Goal: Use online tool/utility: Utilize a website feature to perform a specific function

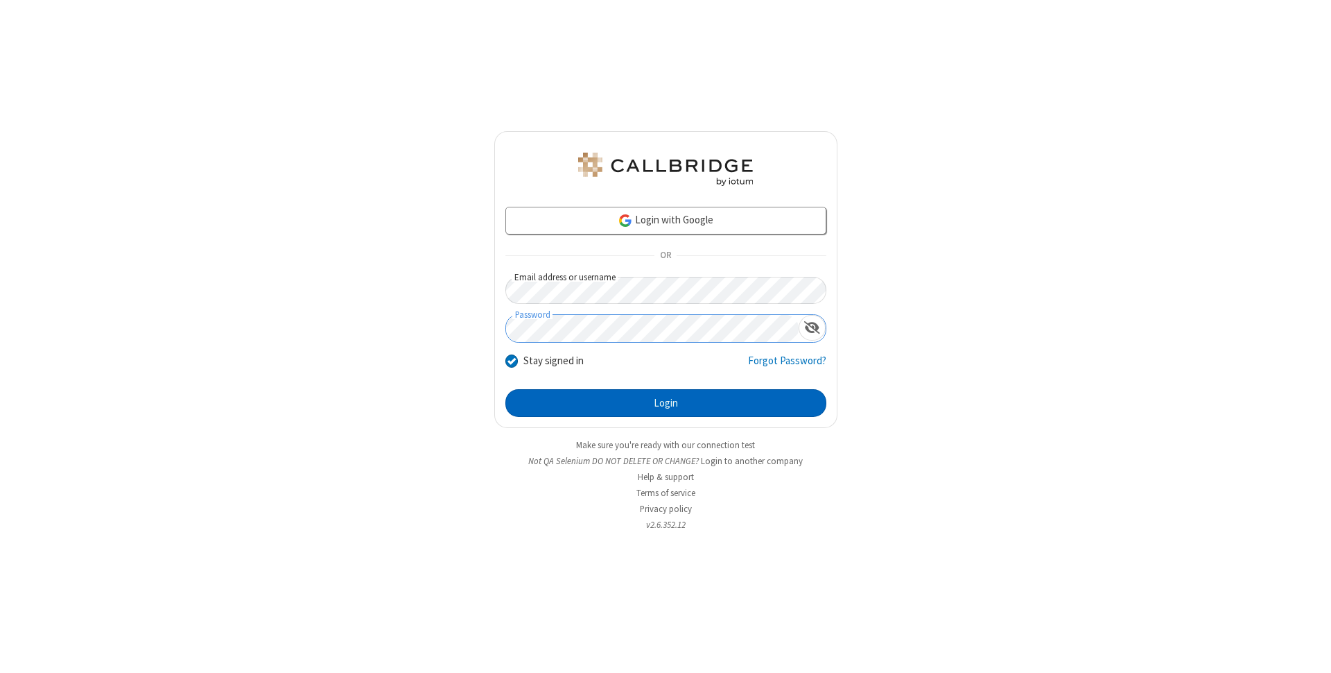
click at [666, 403] on button "Login" at bounding box center [665, 403] width 321 height 28
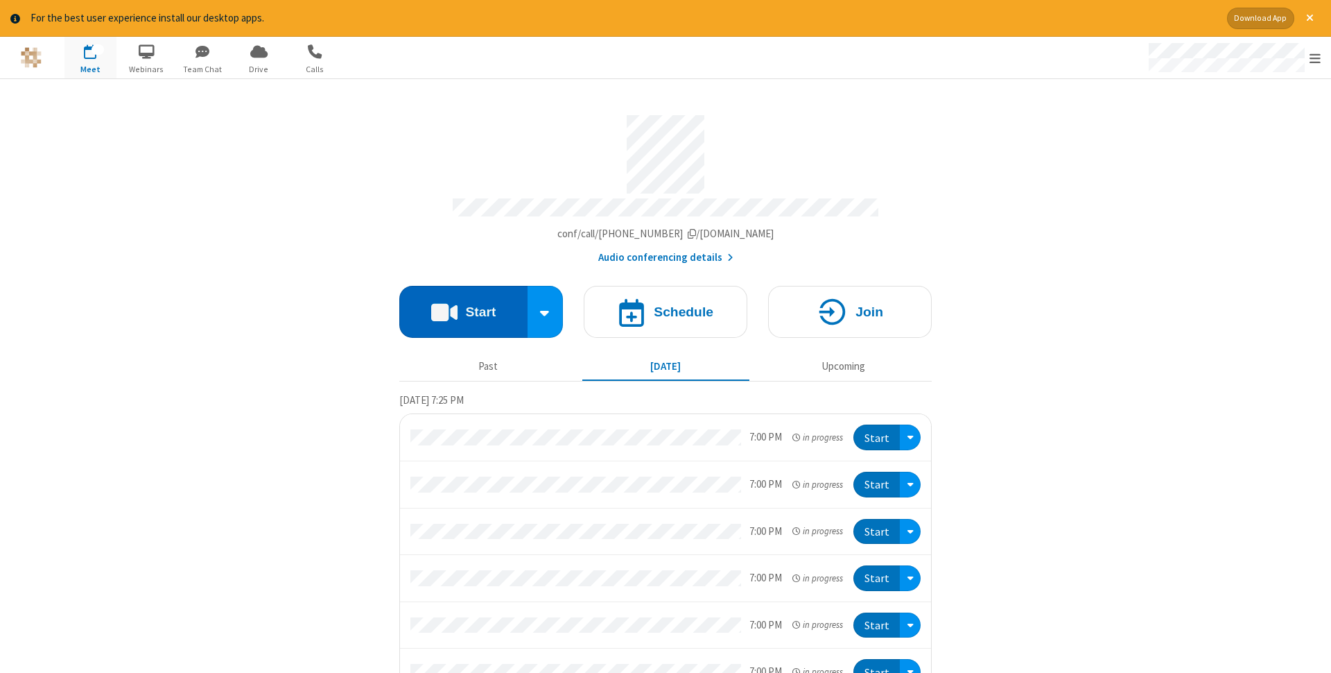
click at [463, 307] on button "Start" at bounding box center [463, 312] width 128 height 52
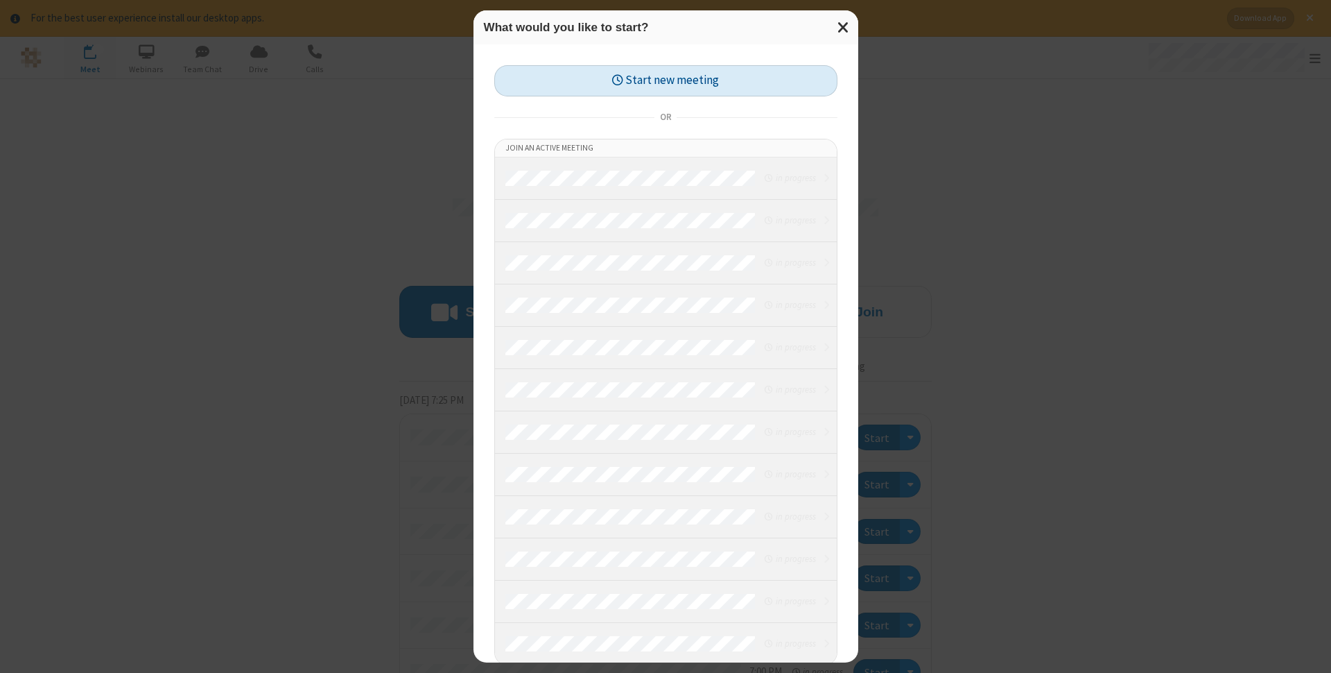
click at [666, 80] on button "Start new meeting" at bounding box center [665, 80] width 343 height 31
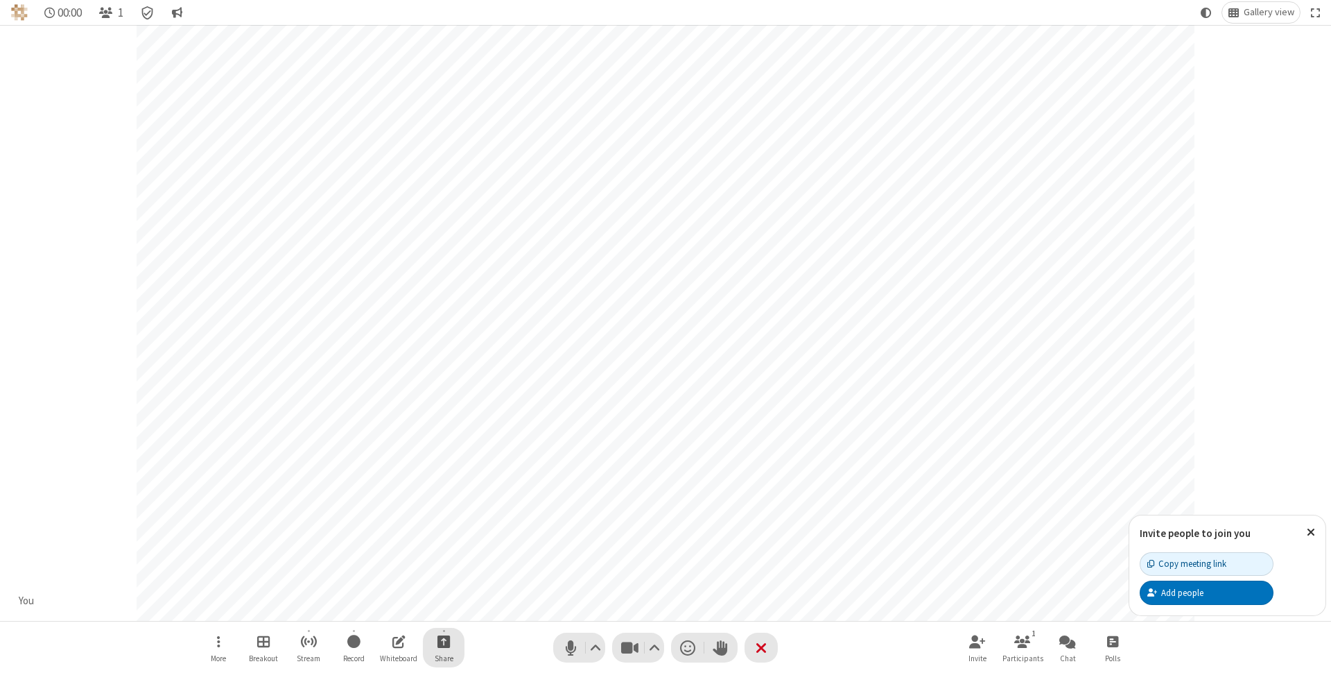
click at [443, 641] on span "Start sharing" at bounding box center [444, 640] width 13 height 17
click at [443, 556] on span "Share additional camera" at bounding box center [452, 559] width 103 height 12
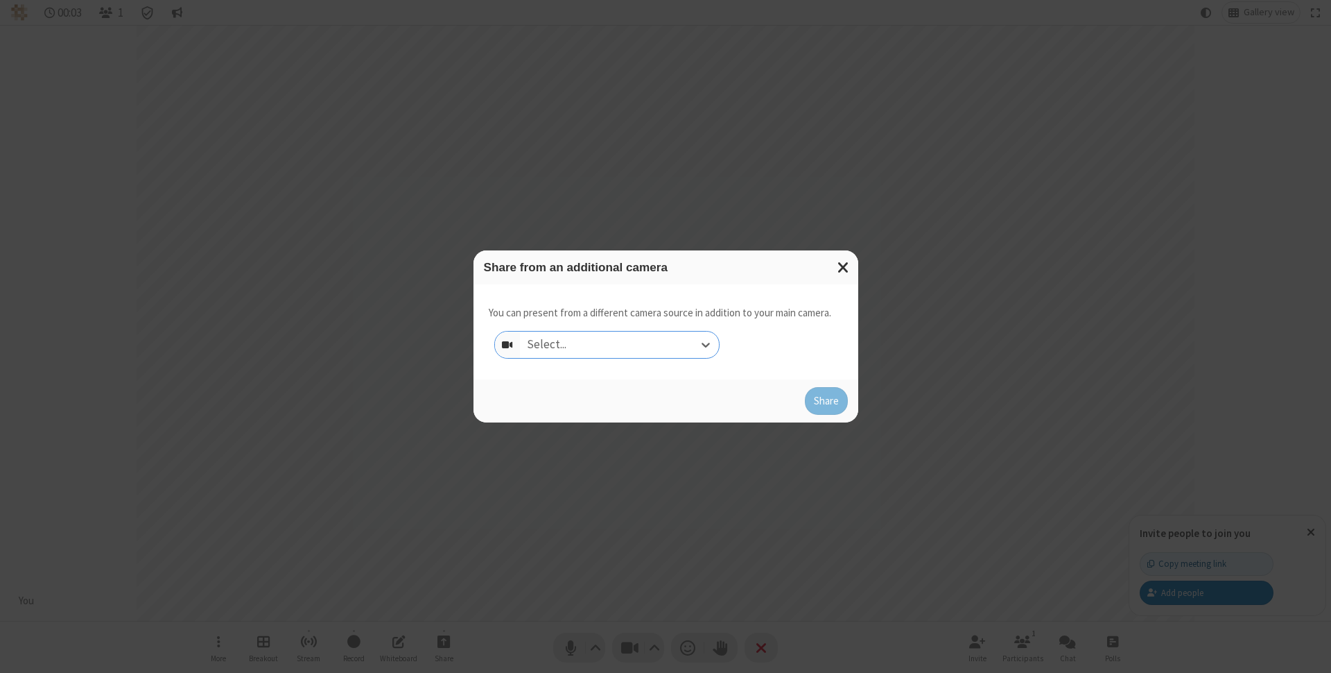
click at [619, 345] on div "Select..." at bounding box center [619, 344] width 199 height 26
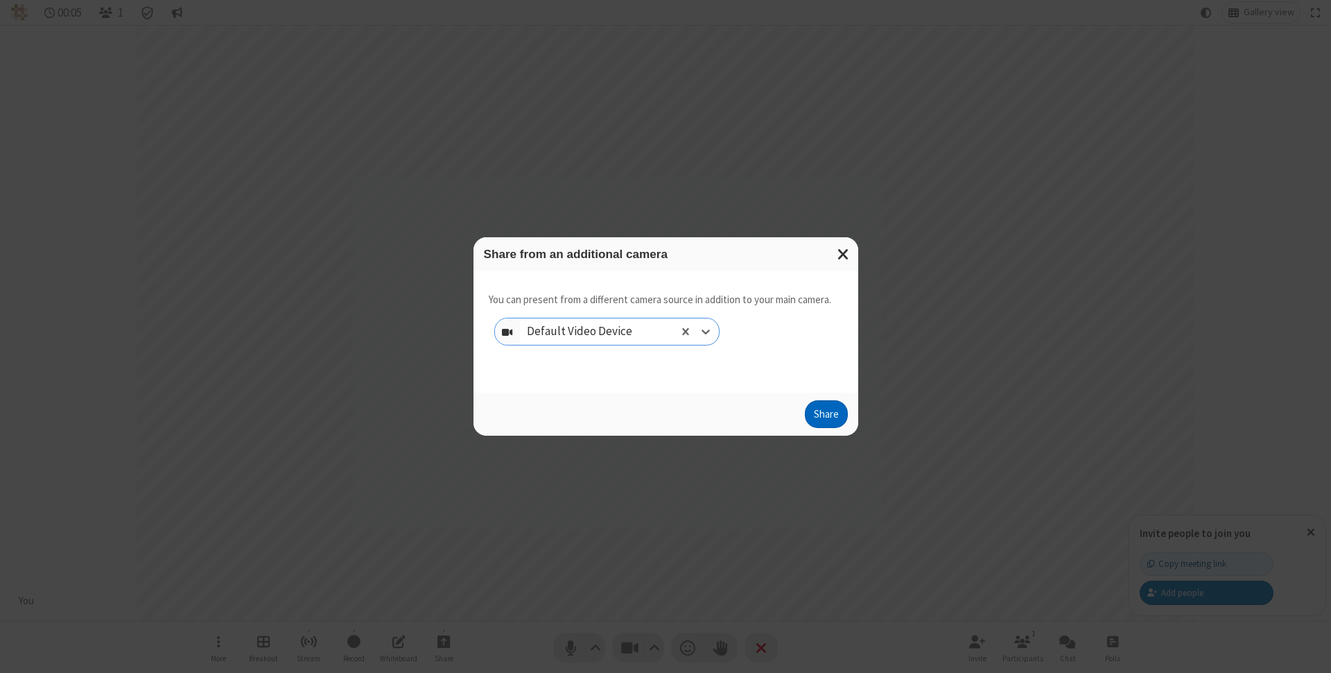
click at [826, 417] on button "Share" at bounding box center [826, 414] width 43 height 28
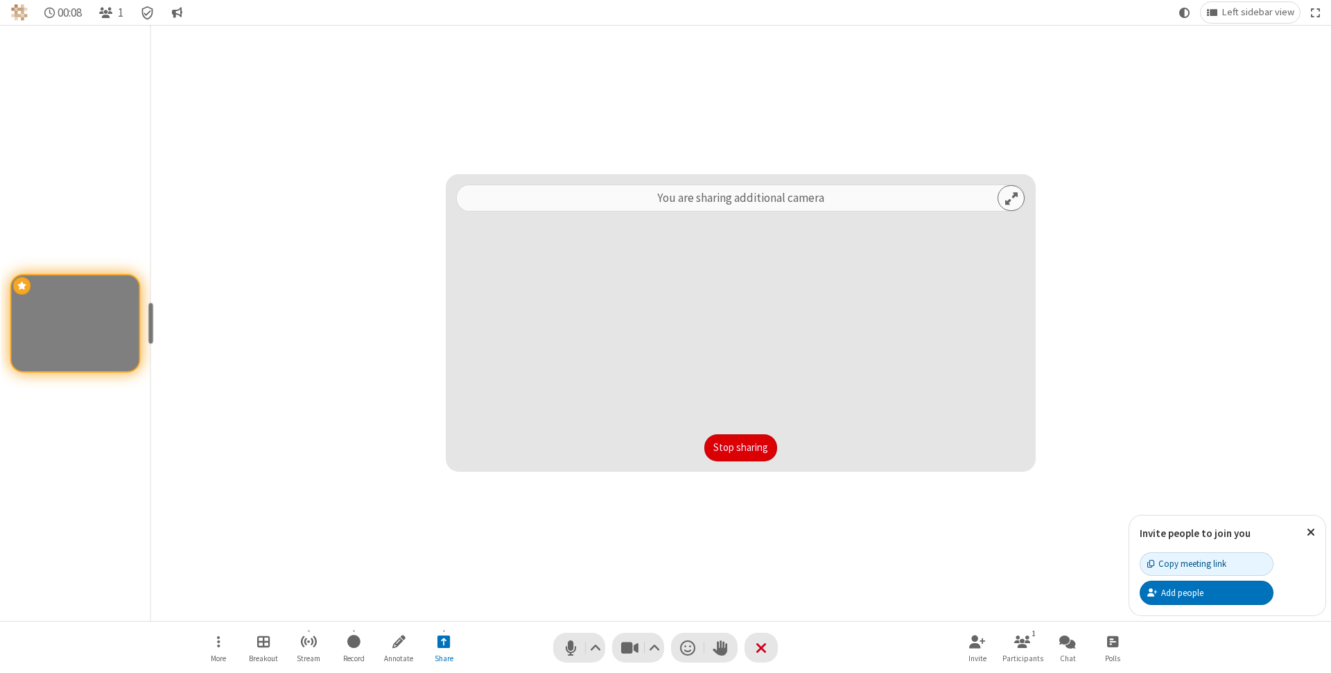
click at [741, 447] on button "Stop sharing" at bounding box center [740, 448] width 73 height 28
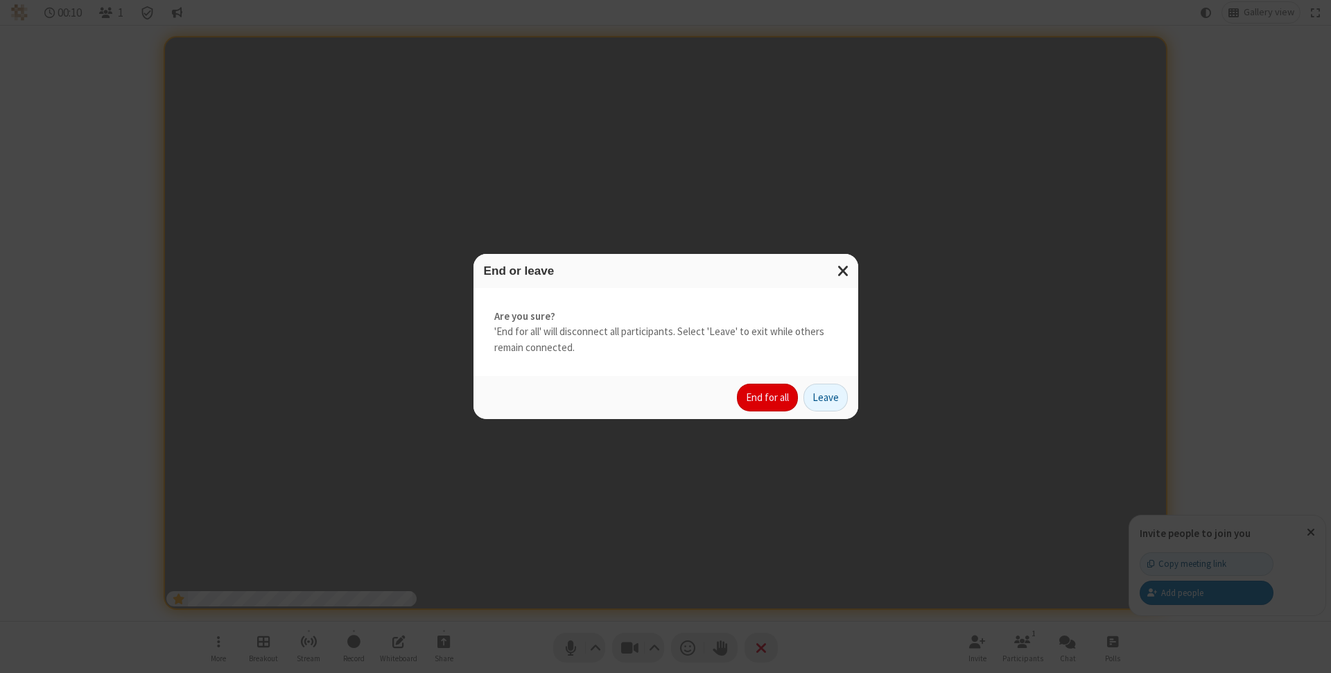
click at [768, 397] on button "End for all" at bounding box center [767, 397] width 61 height 28
